Goal: Navigation & Orientation: Go to known website

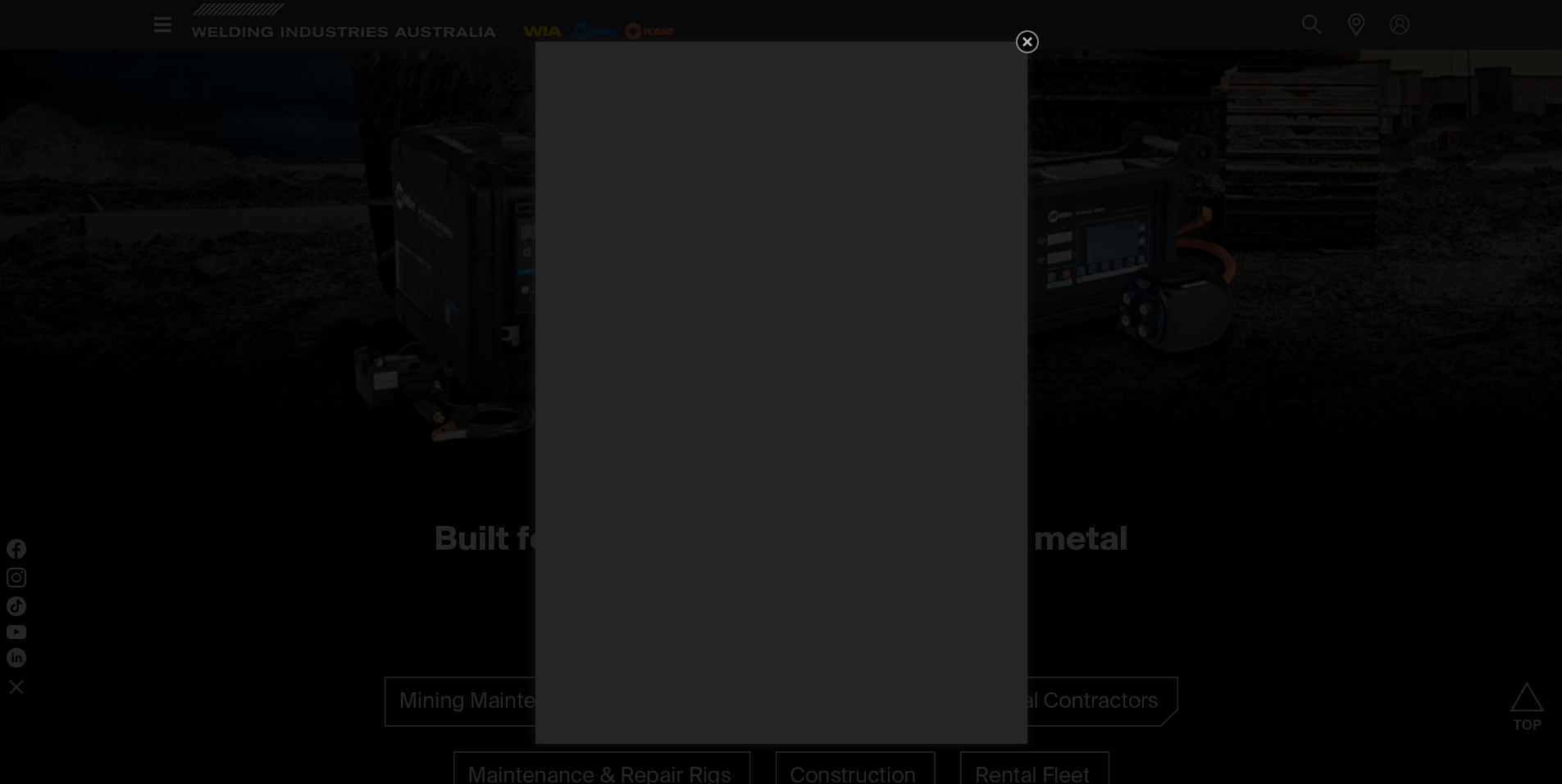
scroll to position [1230, 0]
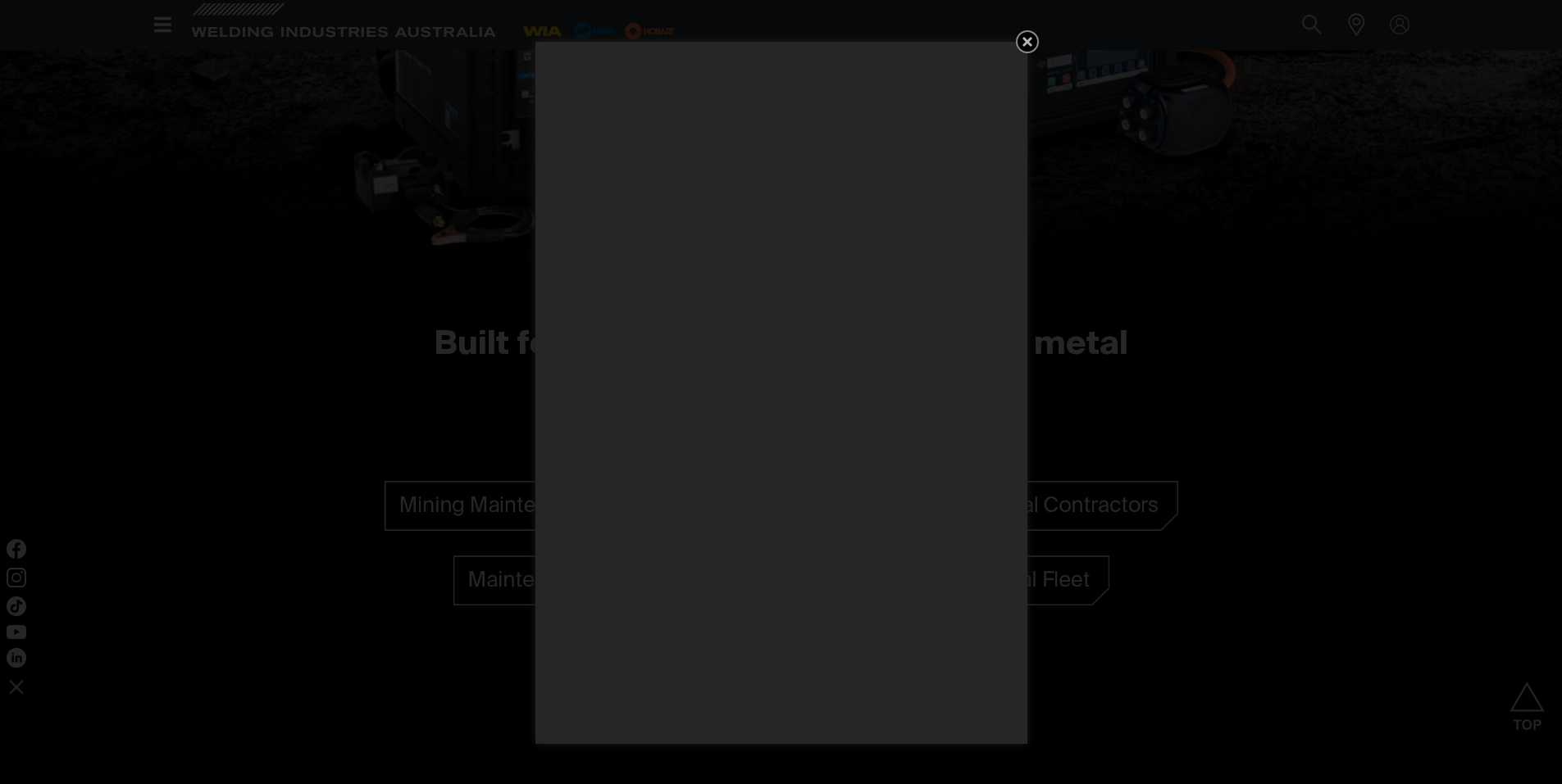
click at [1028, 36] on icon "Get 5 WIA Welding Guides Free!" at bounding box center [1028, 41] width 19 height 19
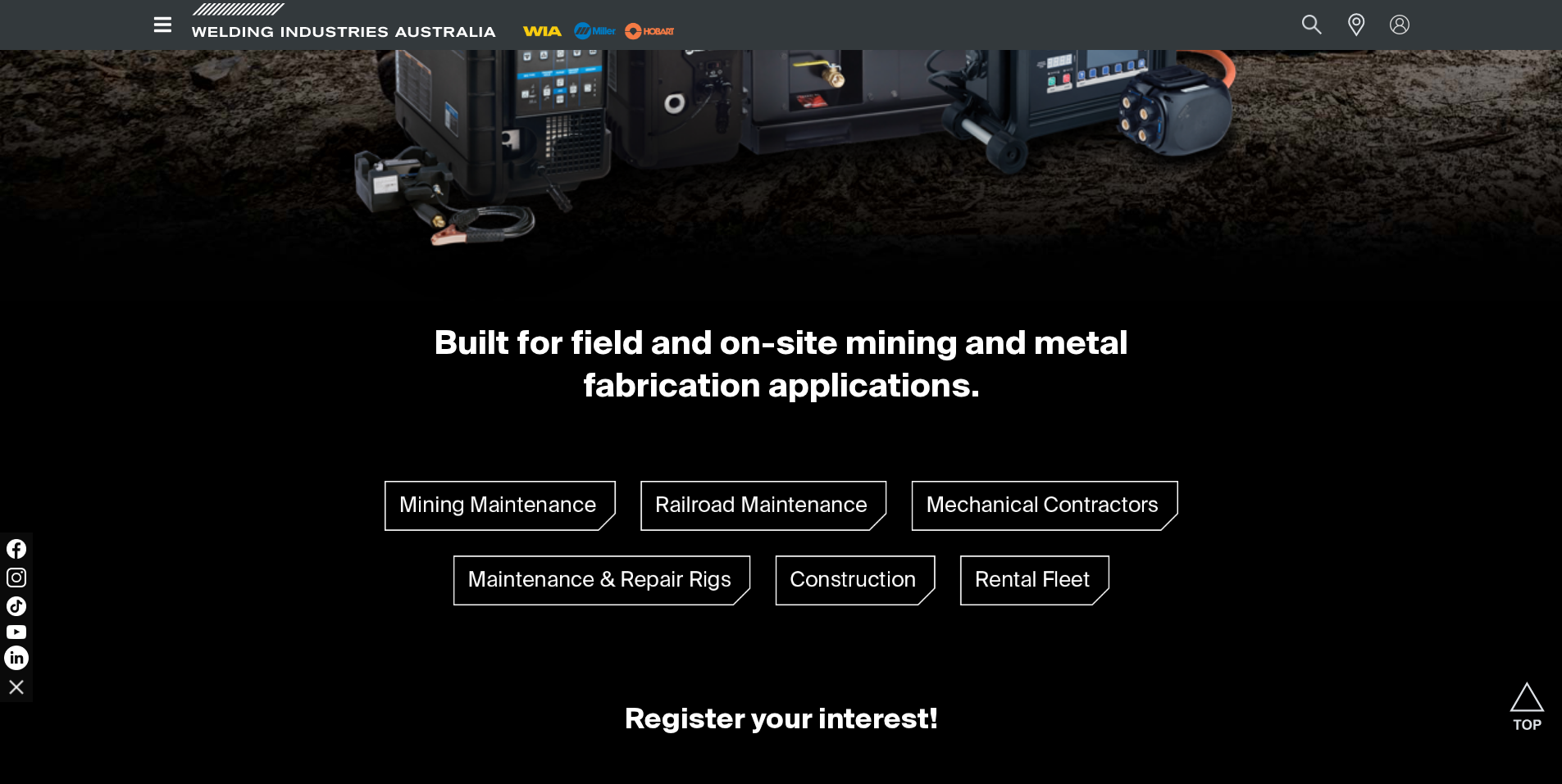
click at [17, 654] on img at bounding box center [15, 658] width 24 height 24
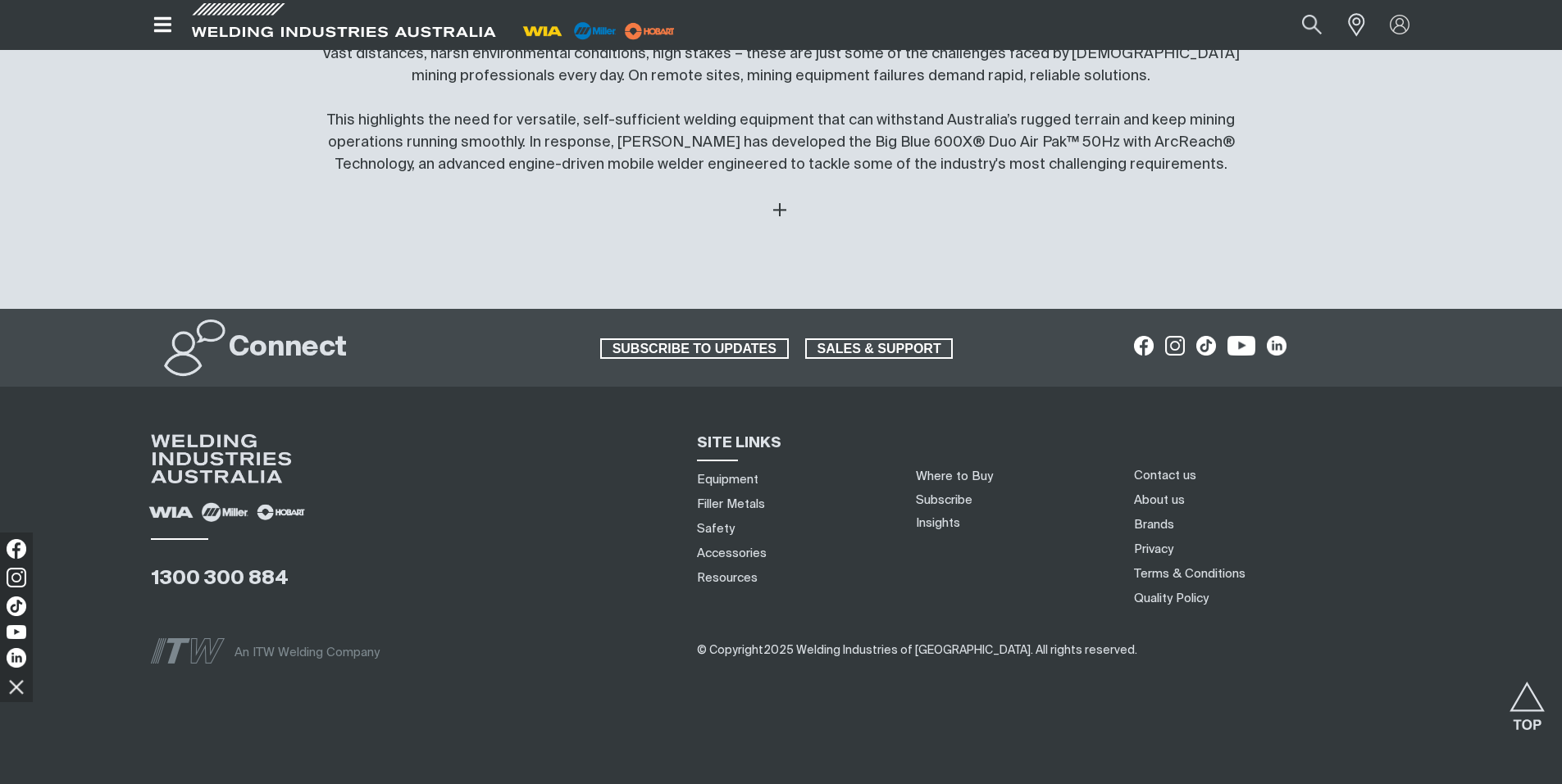
scroll to position [4150, 0]
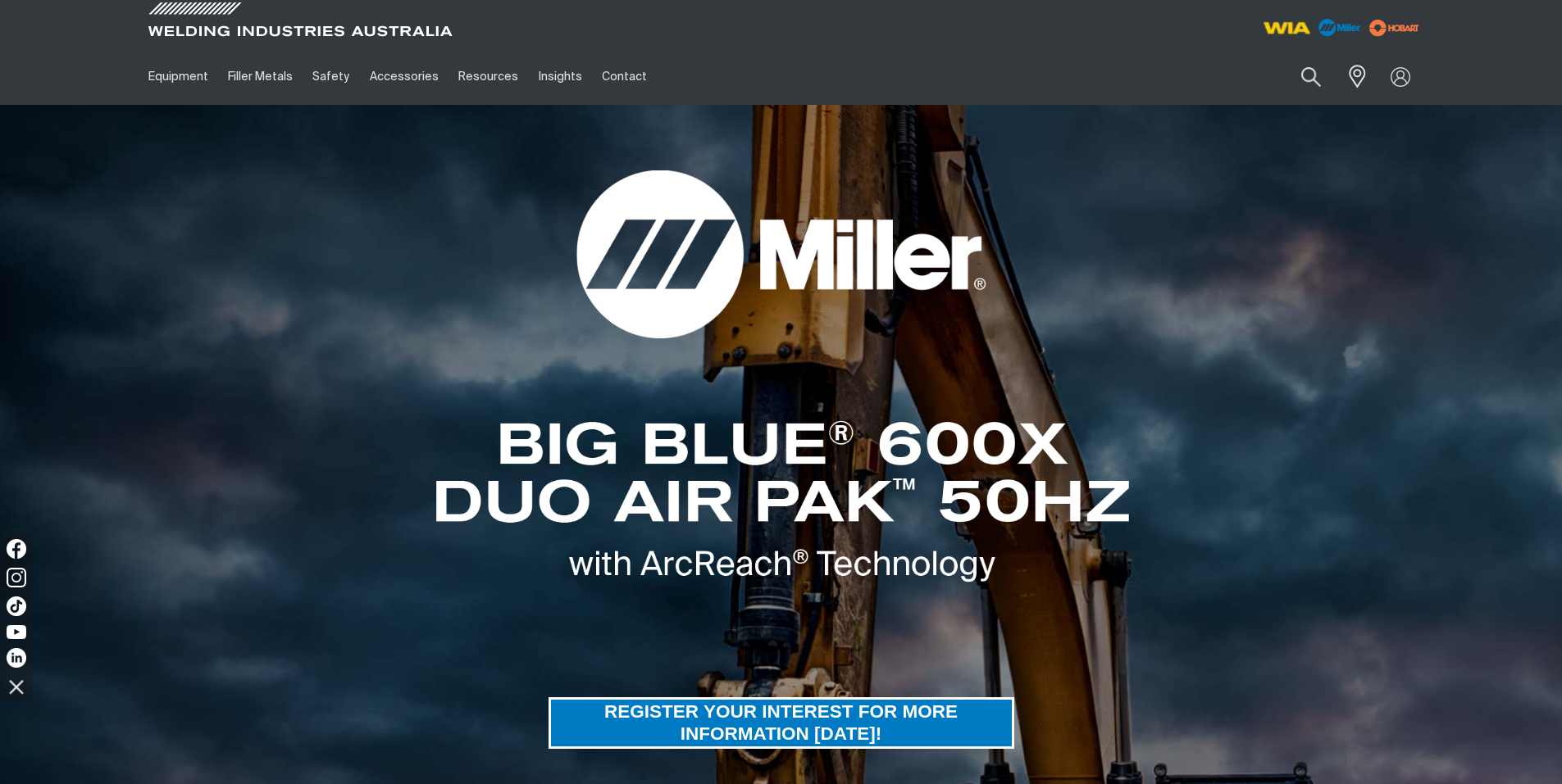
click at [1291, 28] on img at bounding box center [1286, 28] width 61 height 30
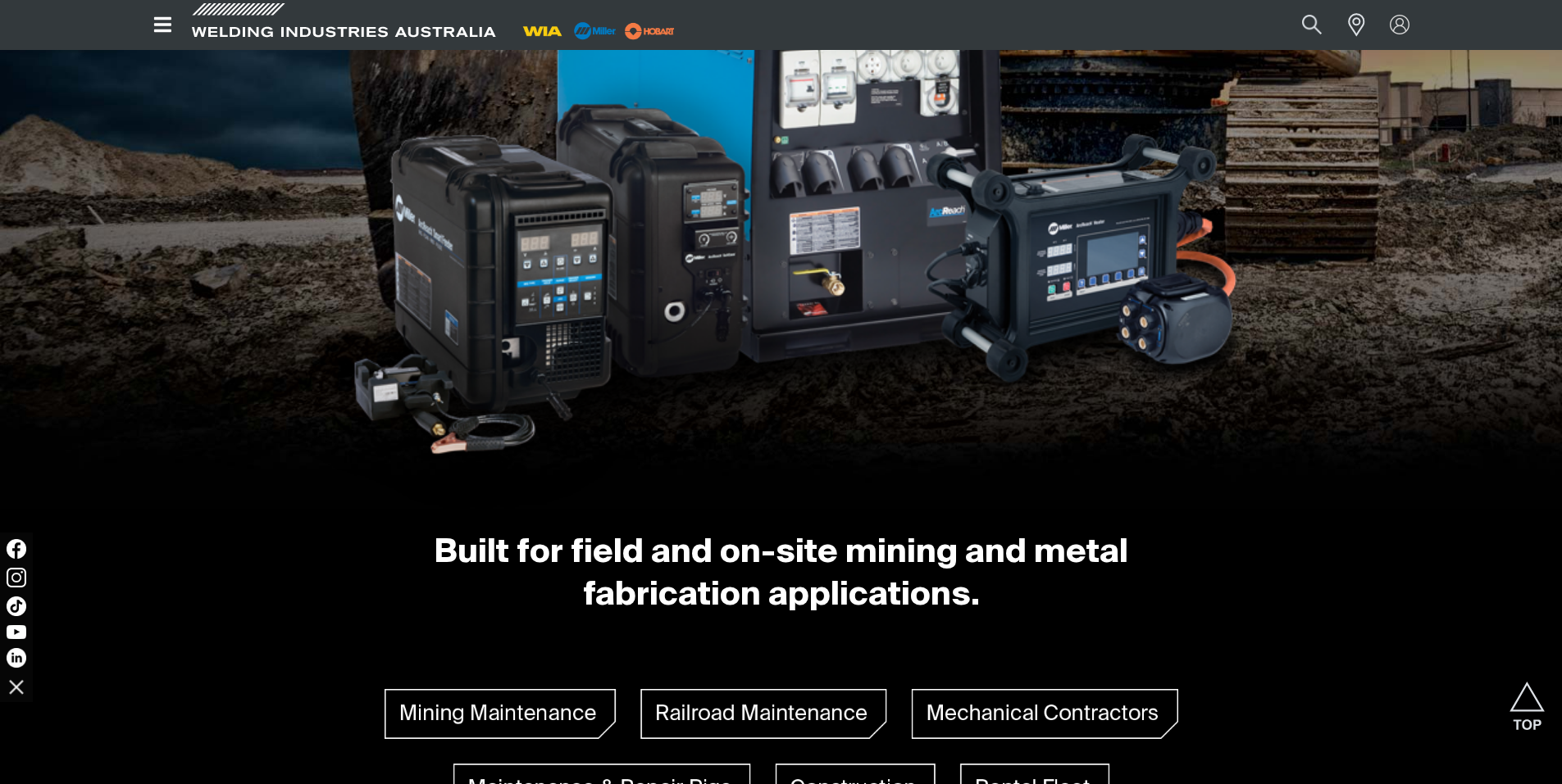
scroll to position [1230, 0]
